Goal: Task Accomplishment & Management: Manage account settings

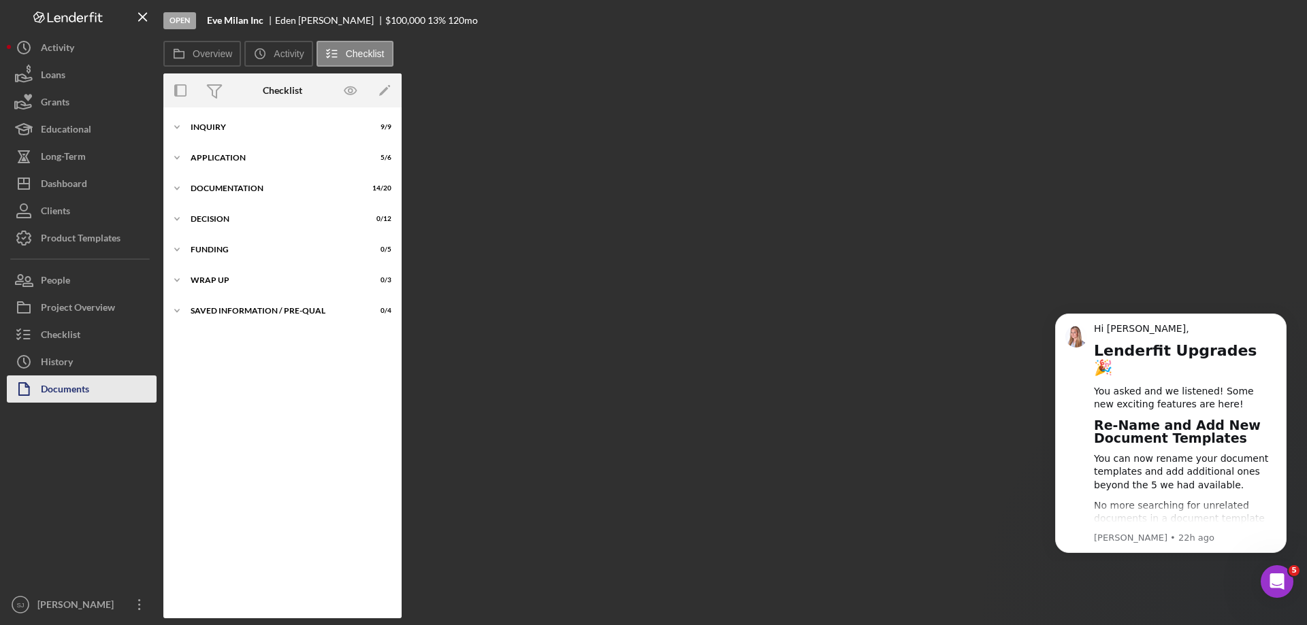
click at [42, 383] on div "Documents" at bounding box center [65, 391] width 48 height 31
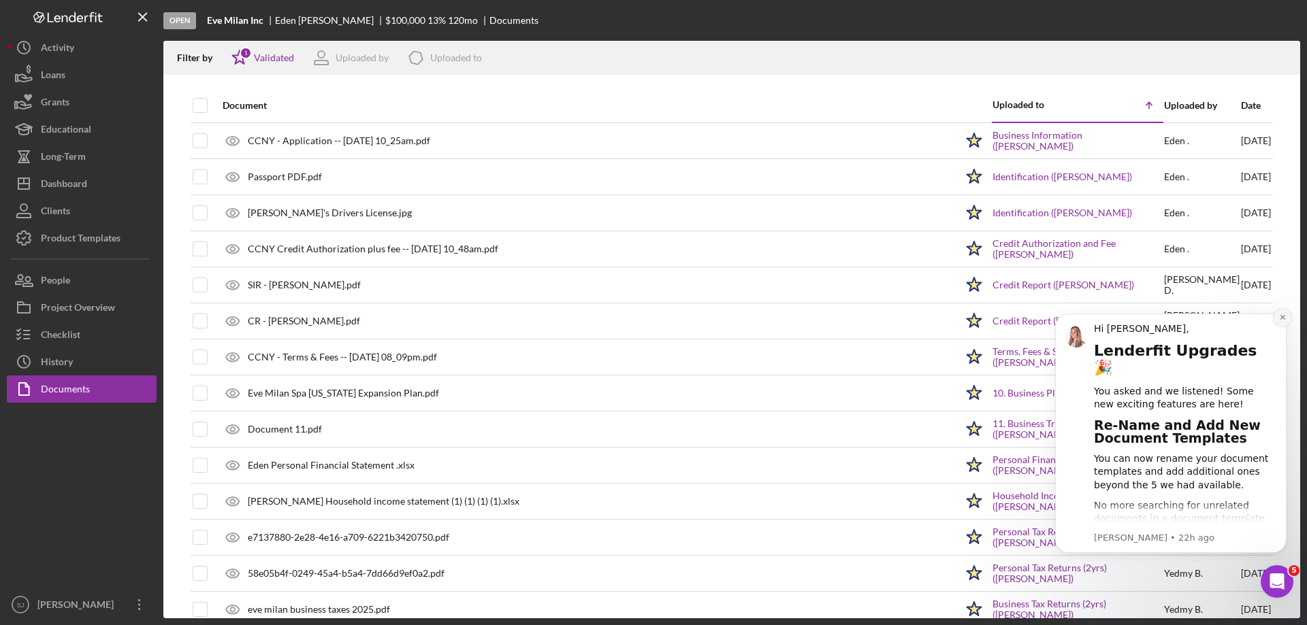
drag, startPoint x: 1285, startPoint y: 312, endPoint x: 2301, endPoint y: 610, distance: 1059.5
click at [1285, 312] on button "Dismiss notification" at bounding box center [1282, 318] width 18 height 18
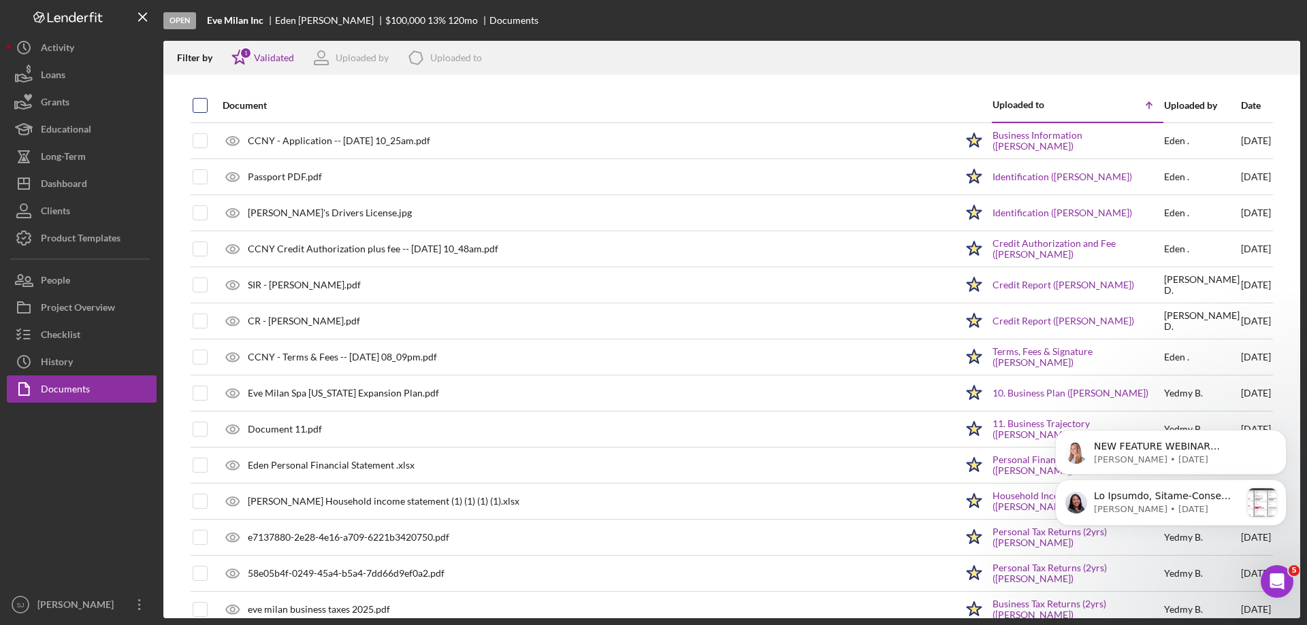
click at [195, 104] on input "checkbox" at bounding box center [200, 106] width 14 height 14
checkbox input "true"
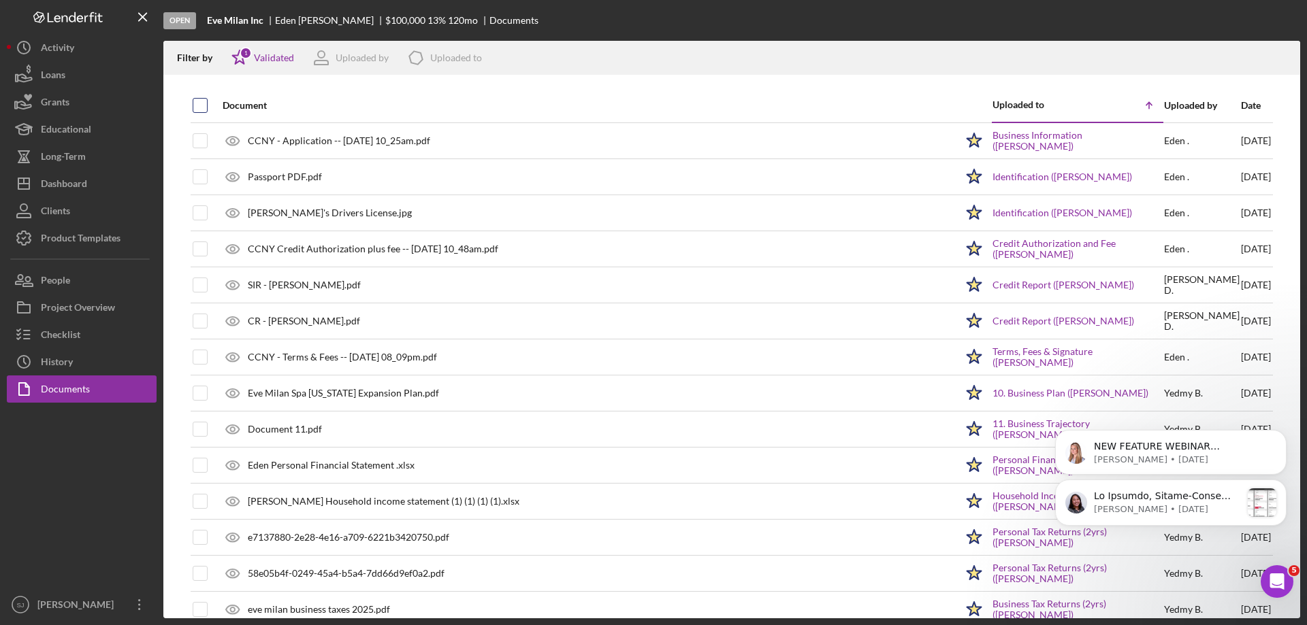
checkbox input "true"
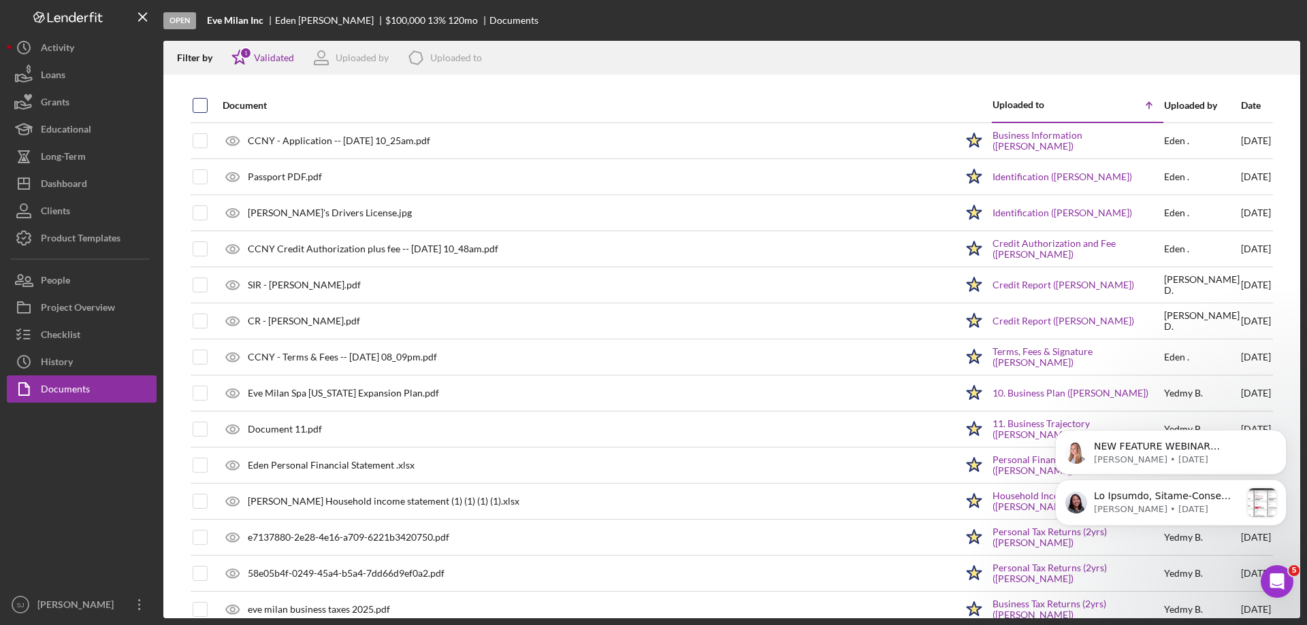
checkbox input "true"
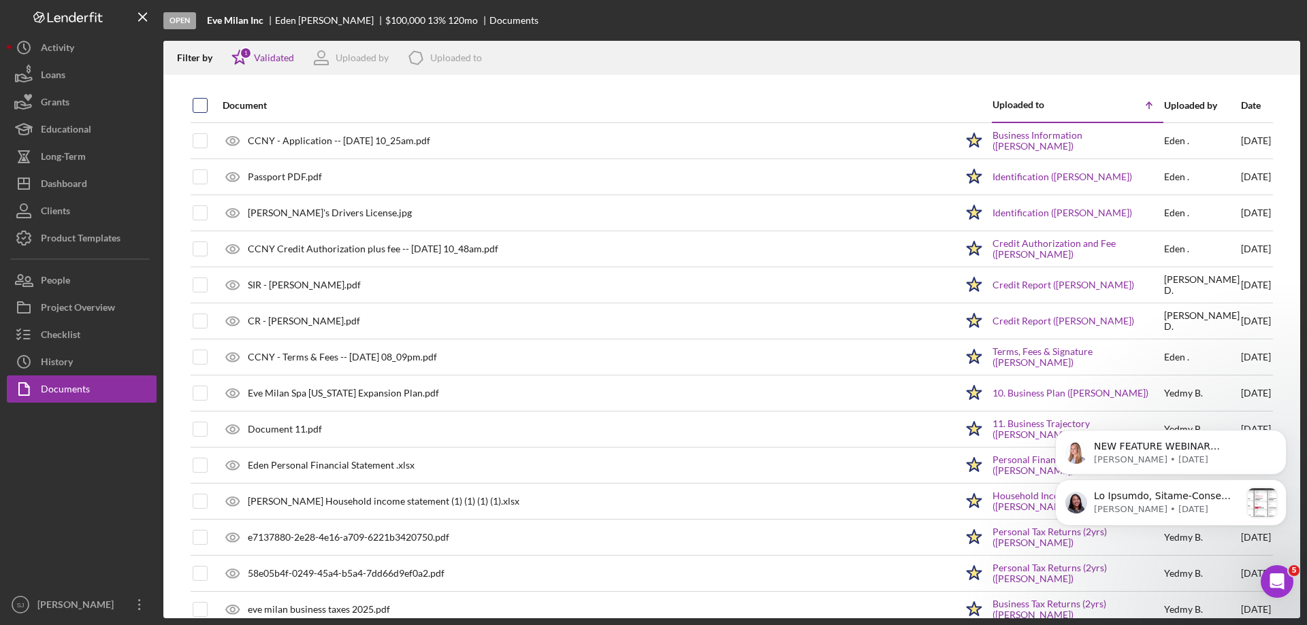
checkbox input "true"
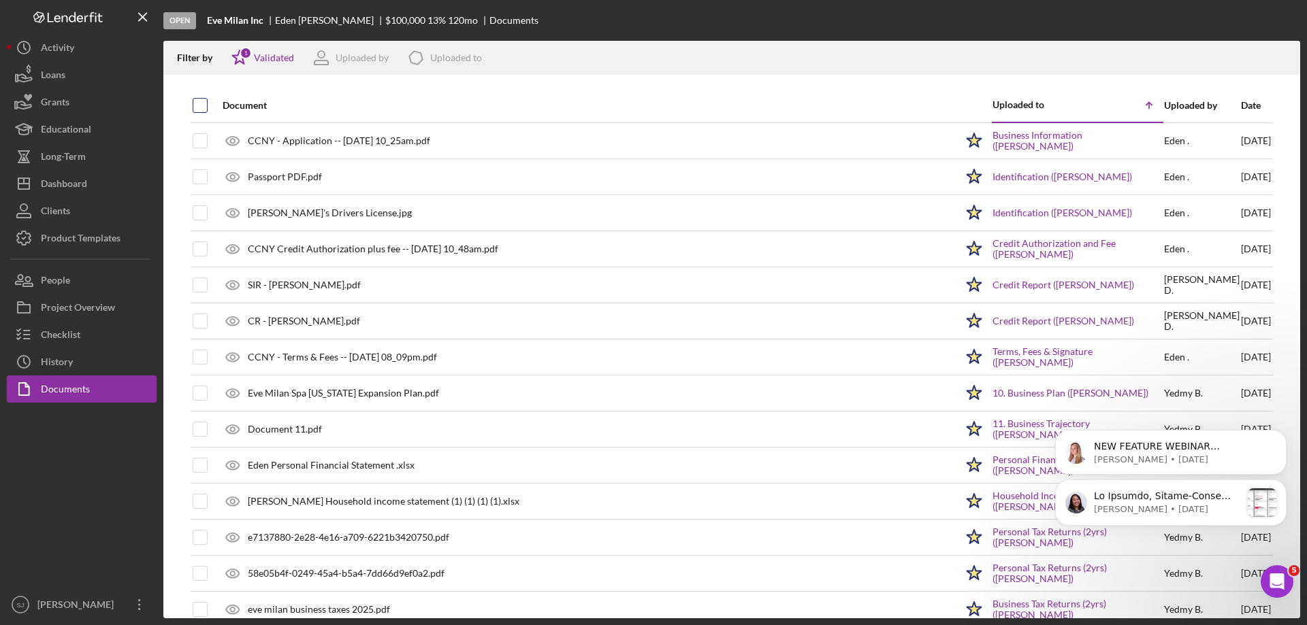
checkbox input "true"
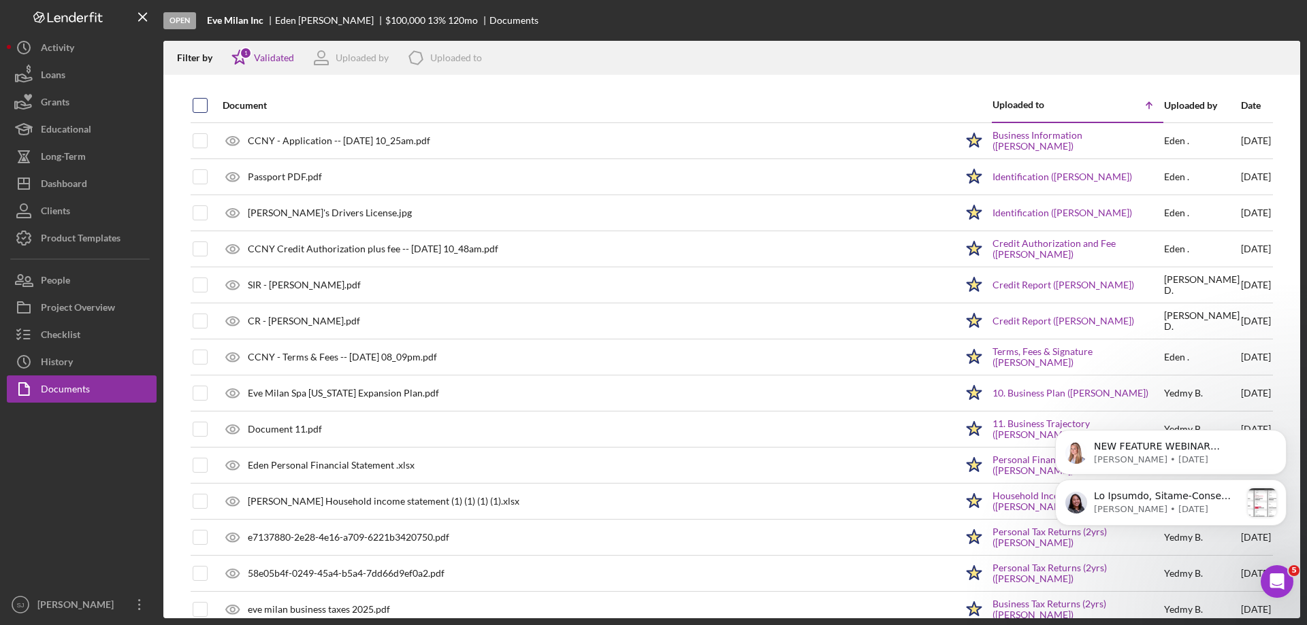
checkbox input "true"
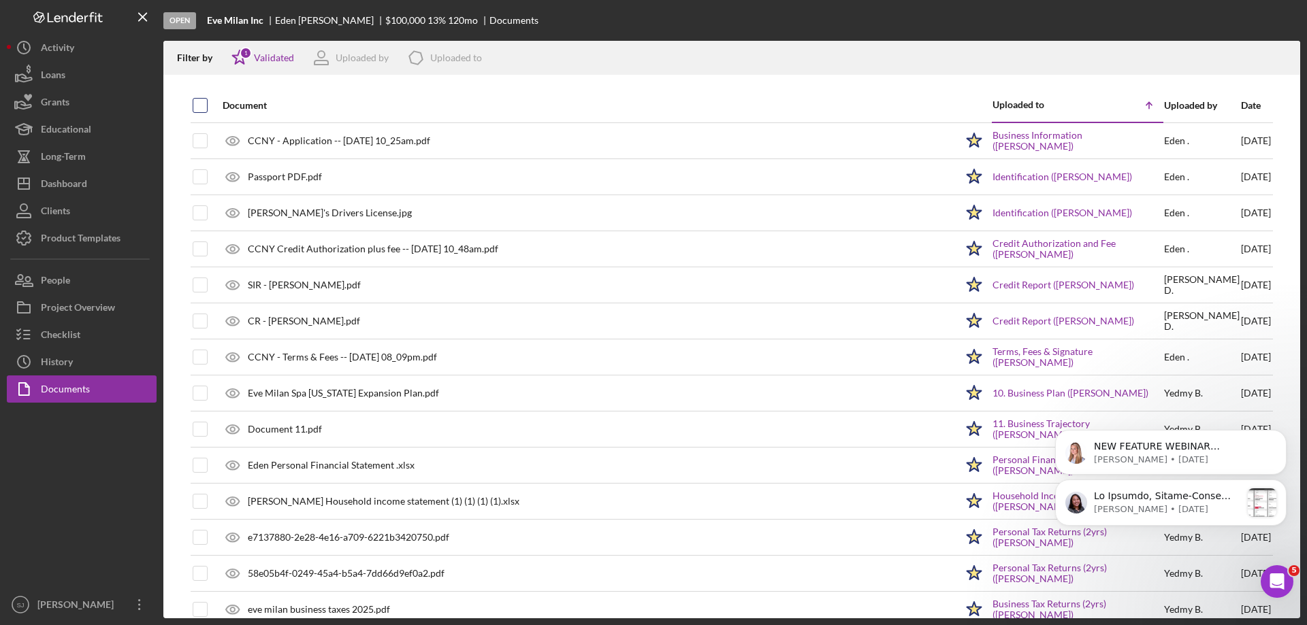
checkbox input "true"
click at [1275, 54] on icon "Icon/Download" at bounding box center [1283, 58] width 31 height 31
